Goal: Information Seeking & Learning: Learn about a topic

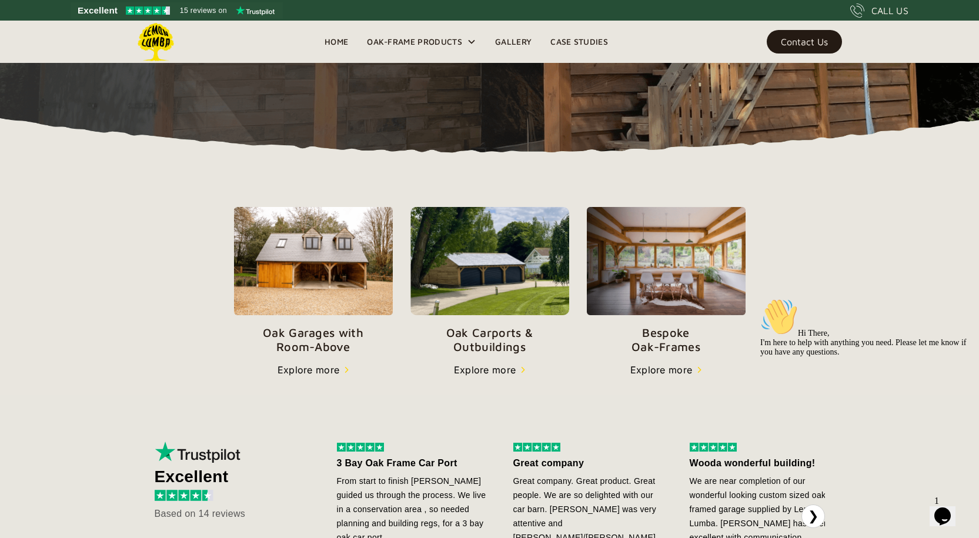
scroll to position [288, 0]
click at [467, 307] on img at bounding box center [490, 262] width 159 height 108
